Goal: Navigation & Orientation: Find specific page/section

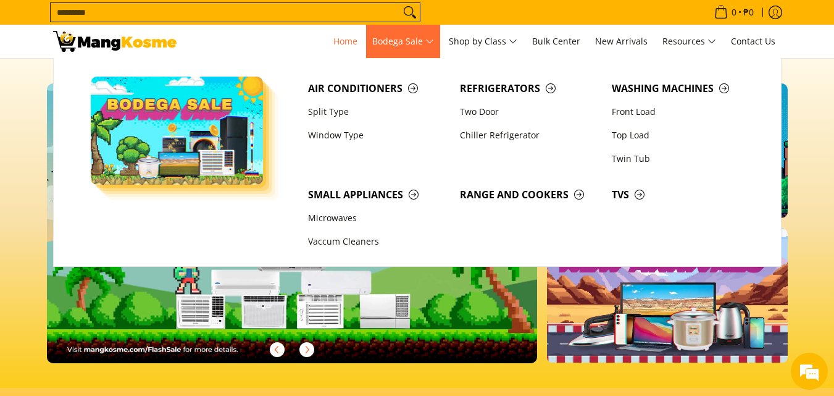
click at [399, 40] on span "Bodega Sale" at bounding box center [403, 41] width 62 height 15
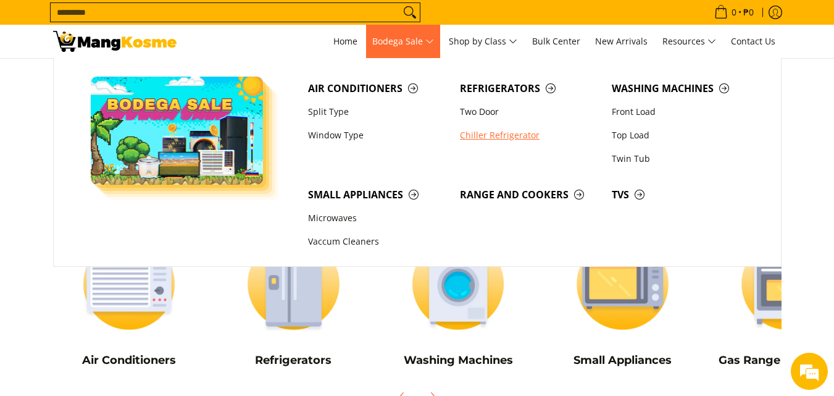
click at [511, 143] on link "Chiller Refrigerator" at bounding box center [530, 134] width 152 height 23
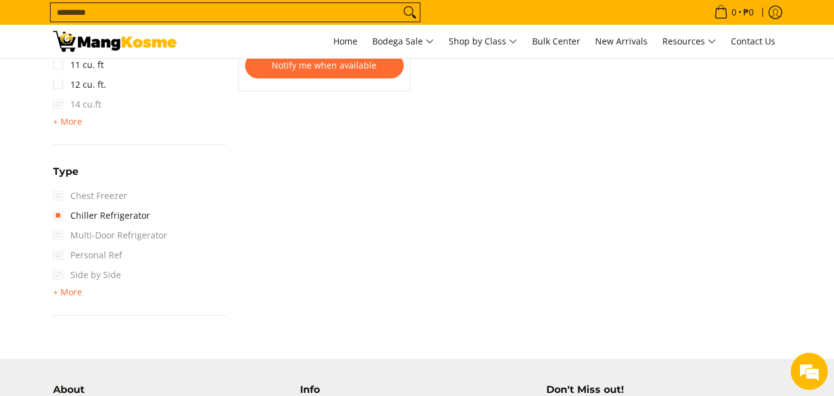
scroll to position [803, 0]
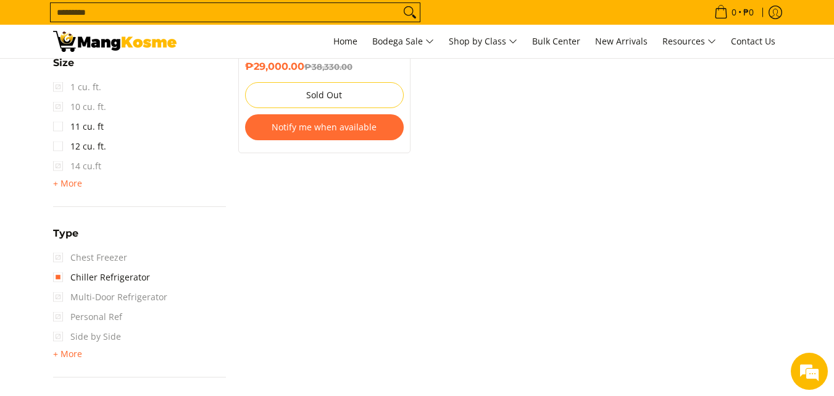
click at [56, 164] on span "14 cu.ft" at bounding box center [77, 166] width 48 height 20
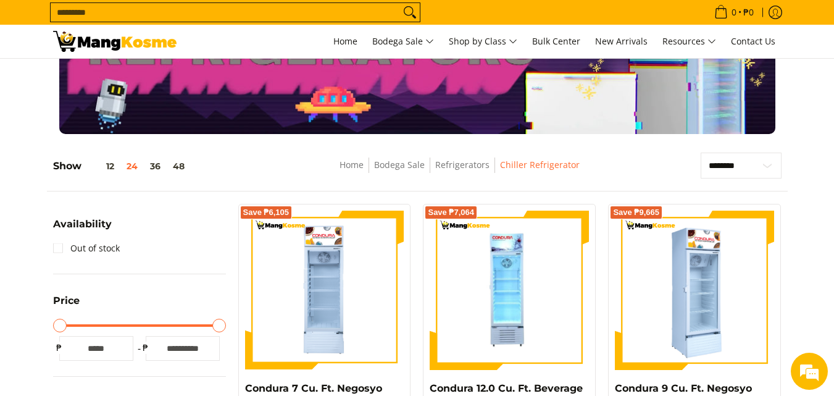
scroll to position [0, 0]
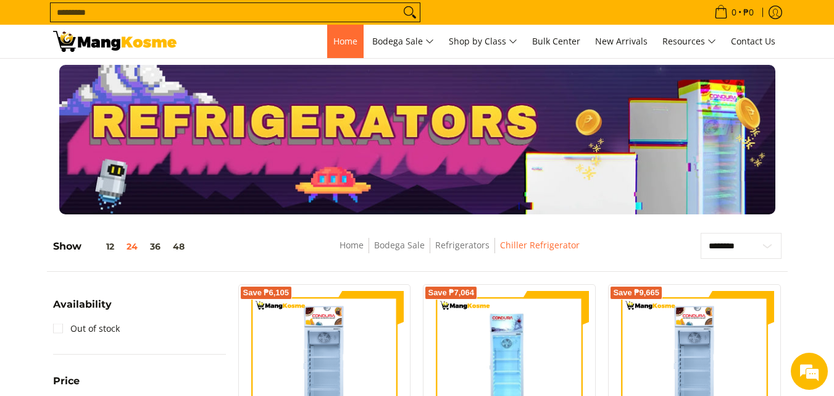
click at [349, 39] on span "Home" at bounding box center [345, 41] width 24 height 12
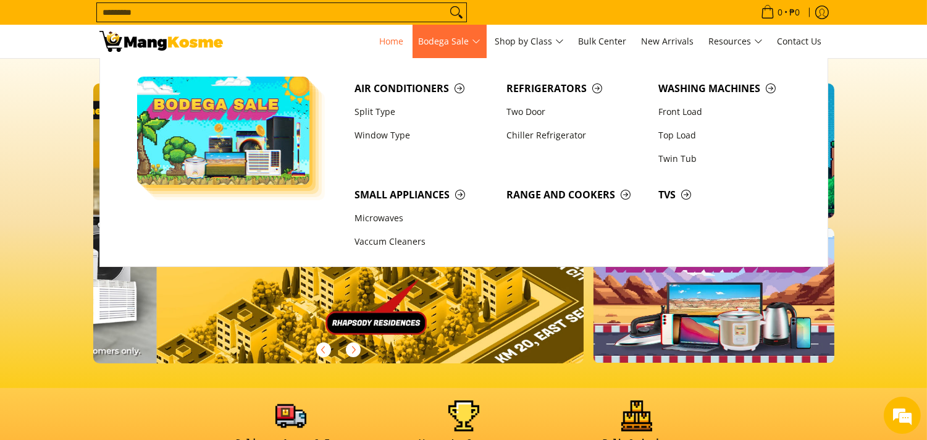
scroll to position [0, 1963]
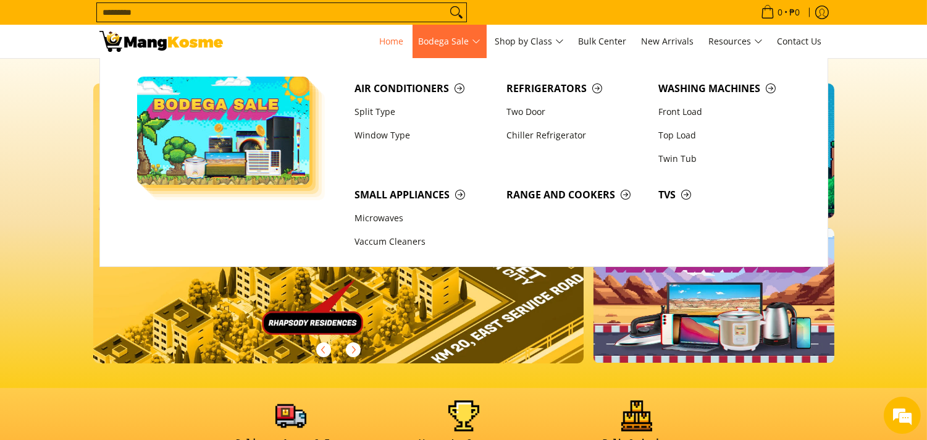
click at [439, 41] on span "Bodega Sale" at bounding box center [450, 41] width 62 height 15
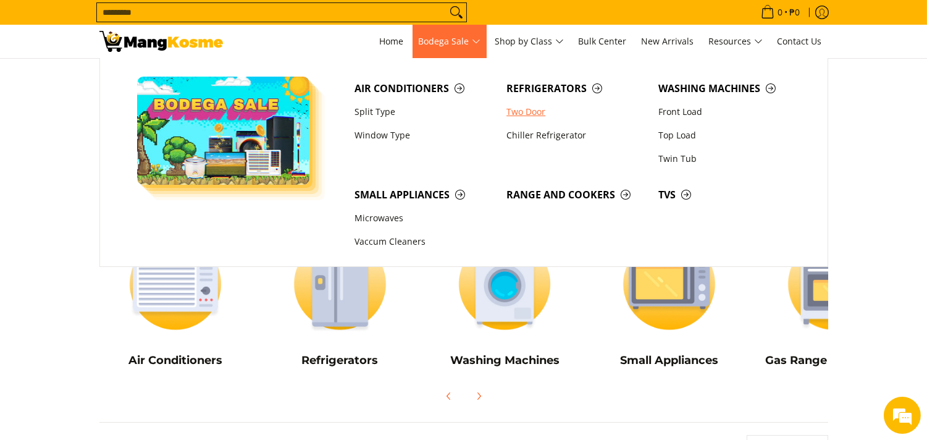
click at [538, 114] on link "Two Door" at bounding box center [576, 111] width 152 height 23
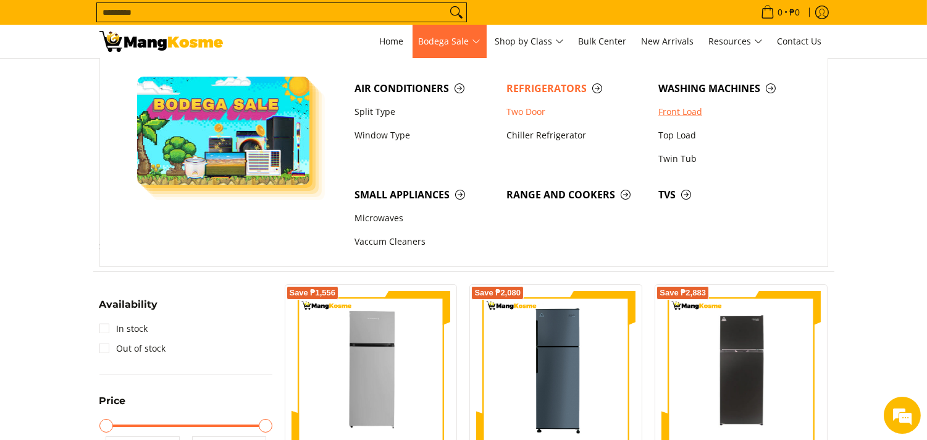
click at [680, 112] on link "Front Load" at bounding box center [728, 111] width 152 height 23
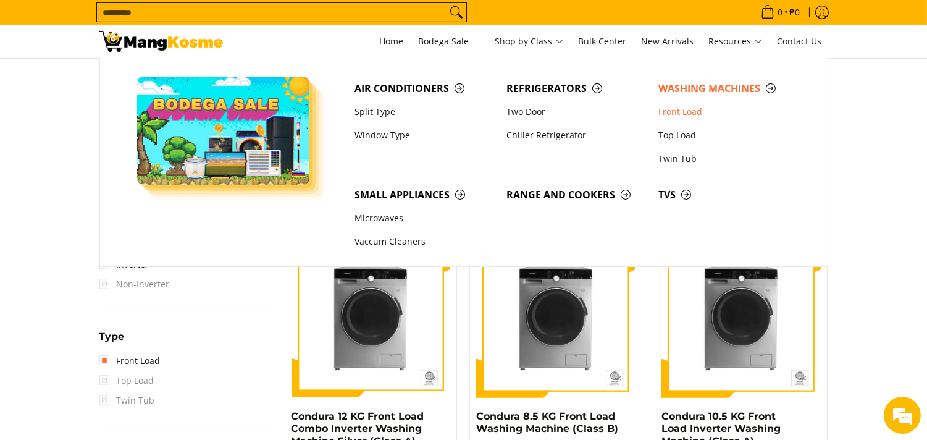
scroll to position [686, 0]
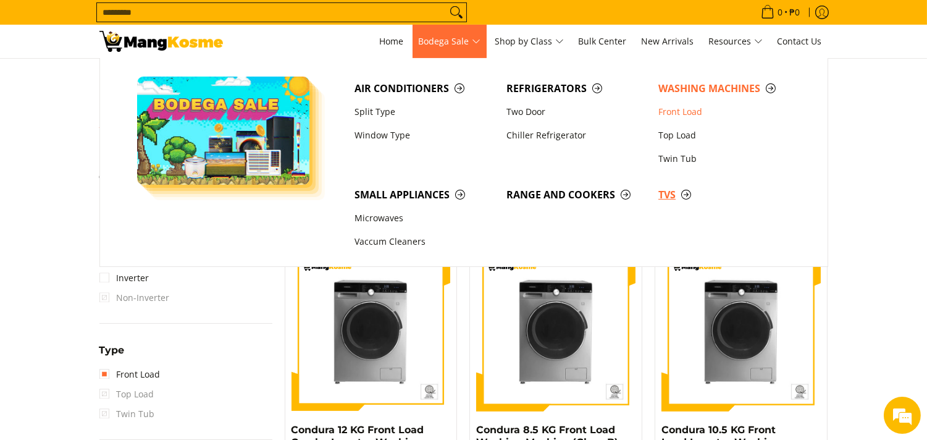
click at [669, 190] on span "TVs" at bounding box center [728, 194] width 140 height 15
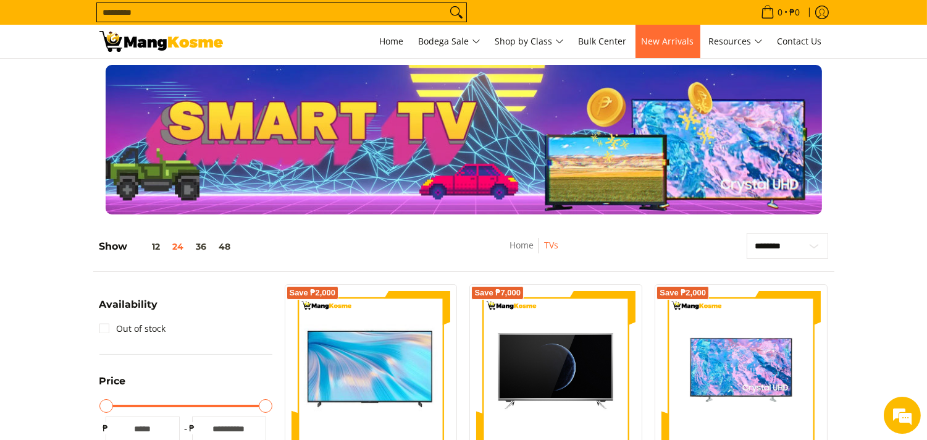
click at [656, 44] on span "New Arrivals" at bounding box center [667, 41] width 52 height 12
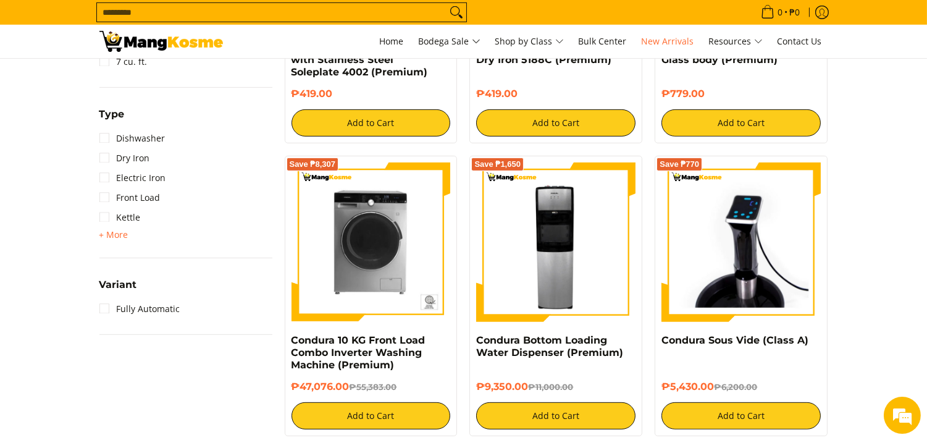
scroll to position [823, 0]
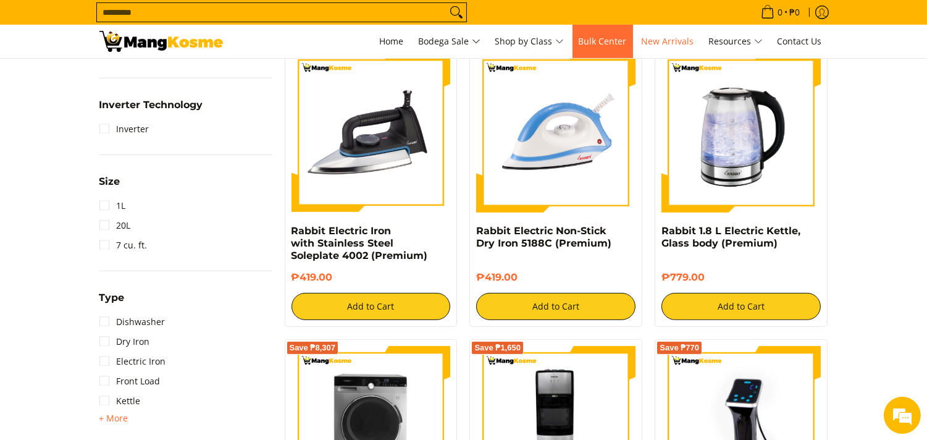
click at [604, 38] on span "Bulk Center" at bounding box center [603, 41] width 48 height 12
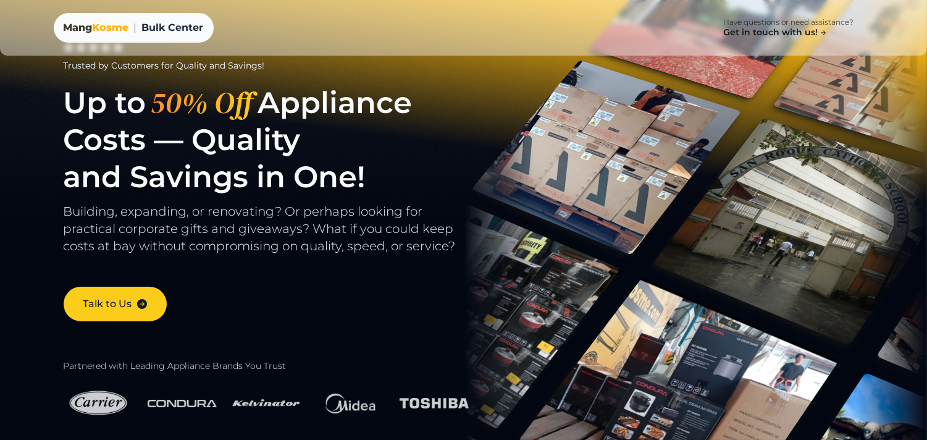
click at [112, 28] on span "Kosme" at bounding box center [111, 28] width 36 height 12
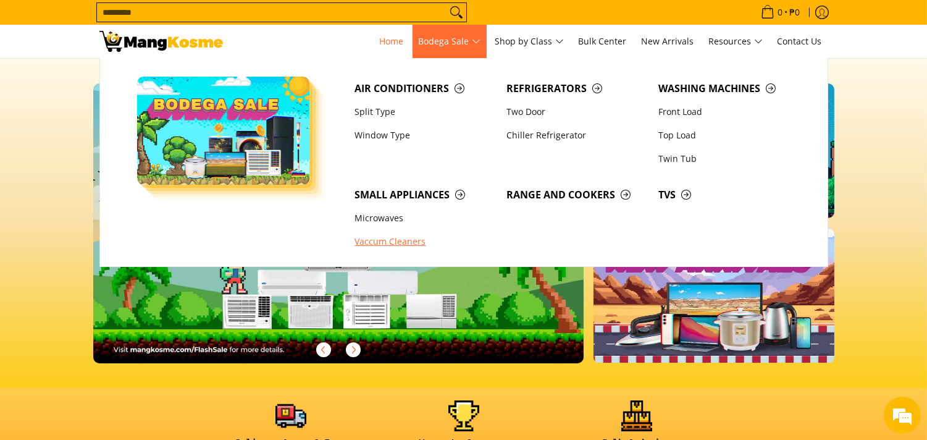
click at [409, 242] on link "Vaccum Cleaners" at bounding box center [424, 241] width 152 height 23
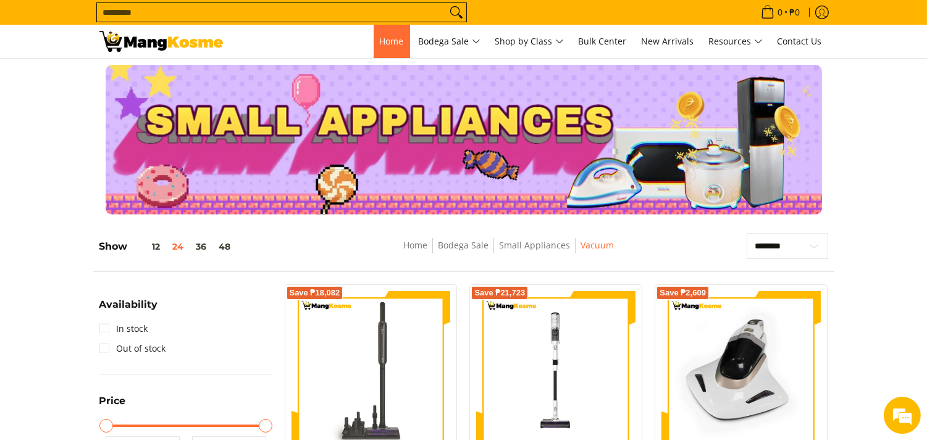
click at [395, 35] on span "Home" at bounding box center [392, 41] width 24 height 12
click at [389, 41] on span "Home" at bounding box center [392, 41] width 24 height 12
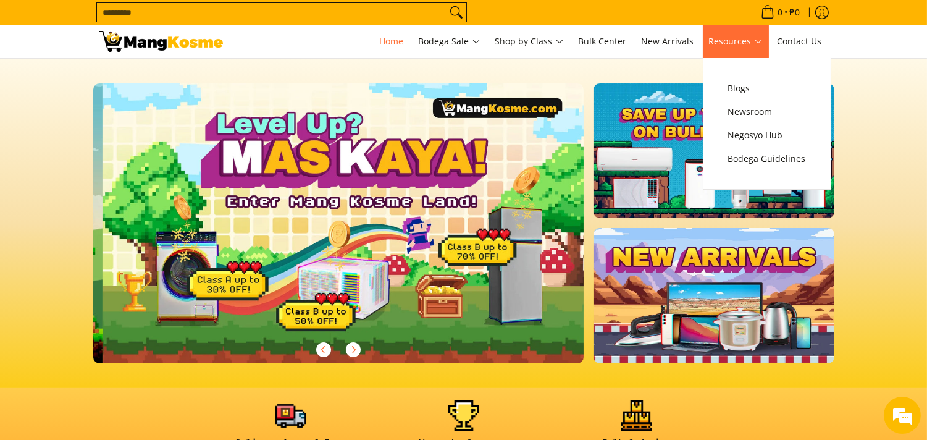
scroll to position [0, 491]
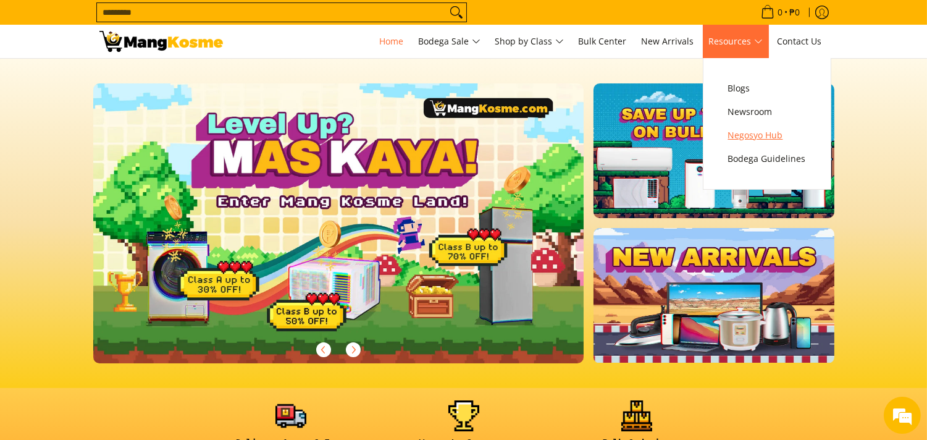
click at [772, 135] on span "Negosyo Hub" at bounding box center [767, 135] width 78 height 15
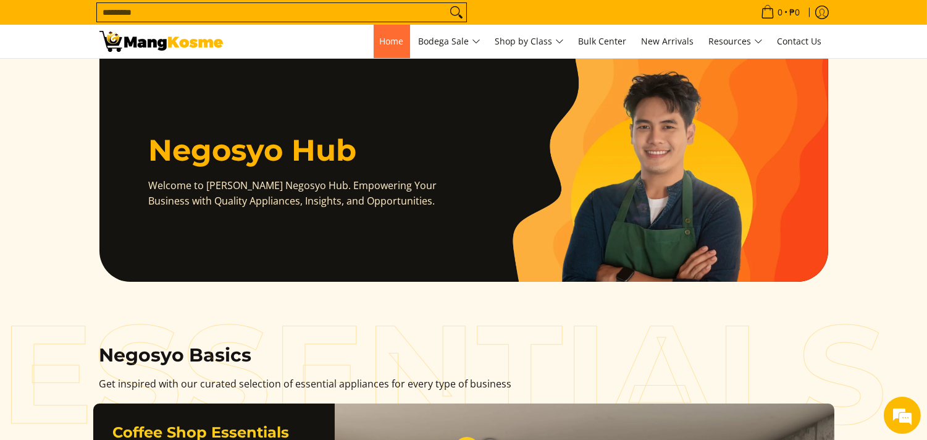
click at [383, 46] on span "Home" at bounding box center [392, 41] width 24 height 12
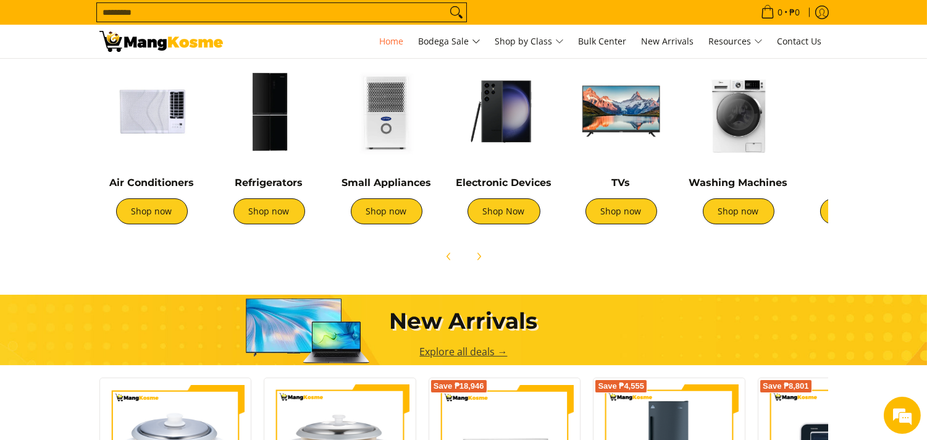
scroll to position [480, 0]
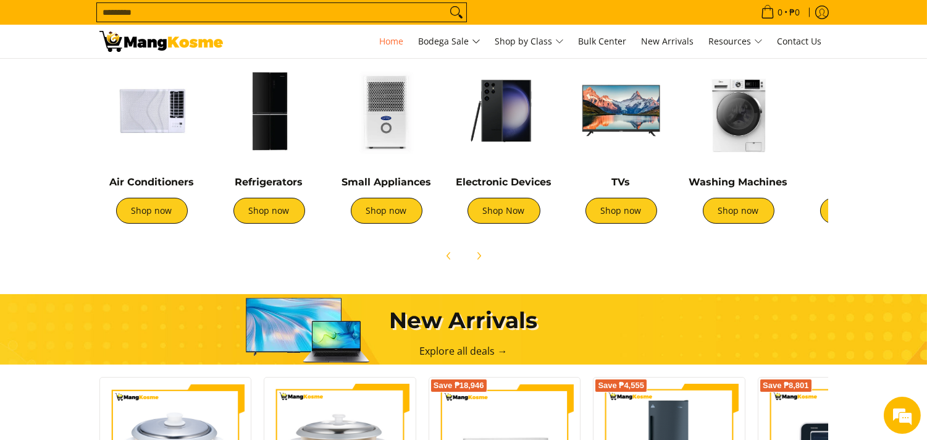
click at [274, 127] on img at bounding box center [269, 110] width 105 height 105
